Goal: Task Accomplishment & Management: Manage account settings

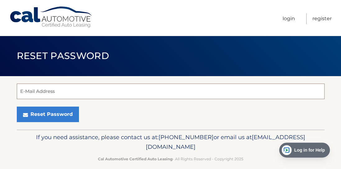
click at [124, 90] on input "E-Mail Address" at bounding box center [170, 92] width 307 height 16
type input "[EMAIL_ADDRESS][DOMAIN_NAME]"
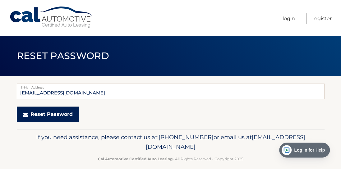
click at [35, 117] on button "Reset Password" at bounding box center [48, 115] width 62 height 16
